Goal: Task Accomplishment & Management: Manage account settings

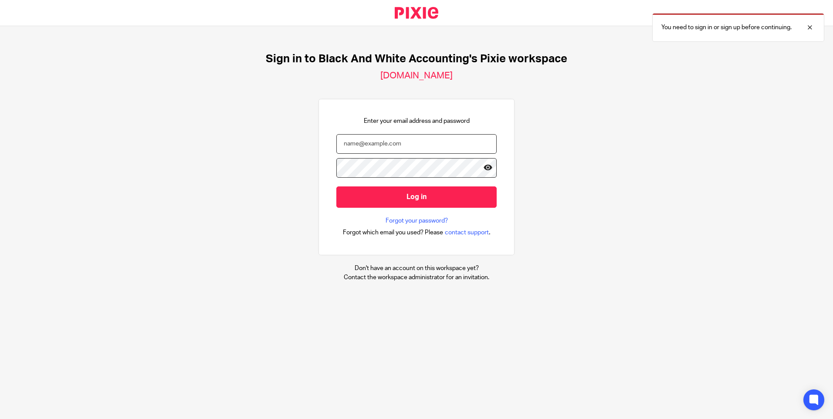
type input "isaiah@blackandwhiteaccounting.co.uk"
click at [484, 169] on icon at bounding box center [488, 167] width 9 height 9
click at [398, 199] on input "Log in" at bounding box center [416, 196] width 160 height 21
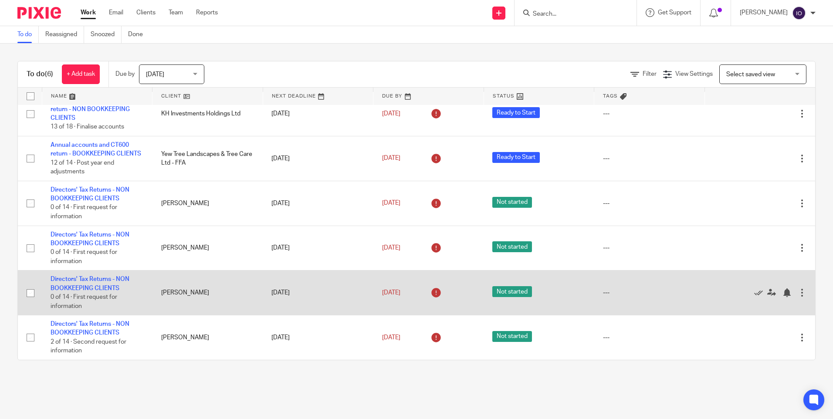
scroll to position [22, 0]
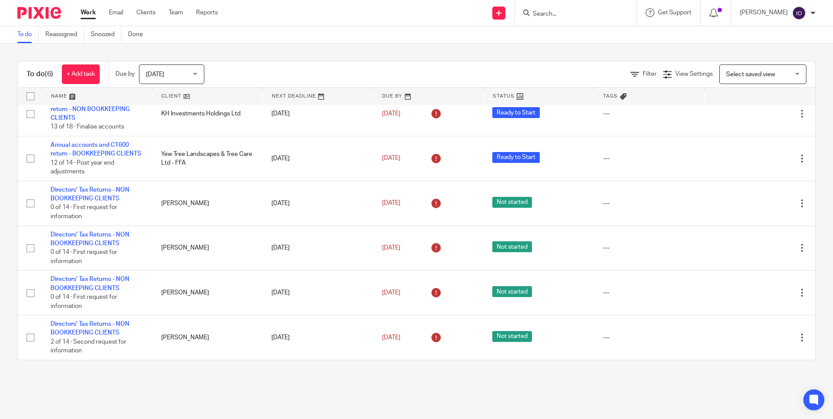
click at [327, 393] on main "To do Reassigned Snoozed Done To do (6) + Add task Due by Today Today Today Tom…" at bounding box center [416, 209] width 833 height 419
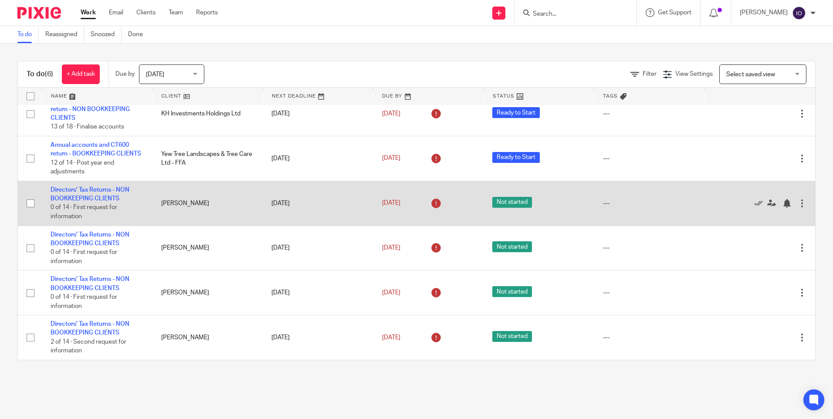
scroll to position [0, 0]
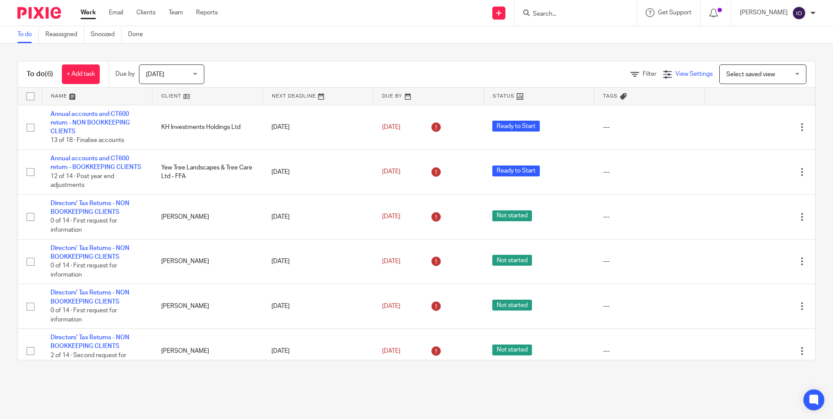
click at [675, 72] on span "View Settings" at bounding box center [693, 74] width 37 height 6
click at [617, 103] on h4 "View Settings" at bounding box center [631, 101] width 62 height 11
click at [621, 99] on h4 "View Settings" at bounding box center [631, 101] width 62 height 11
click at [630, 121] on span "Manage saved views" at bounding box center [640, 119] width 56 height 6
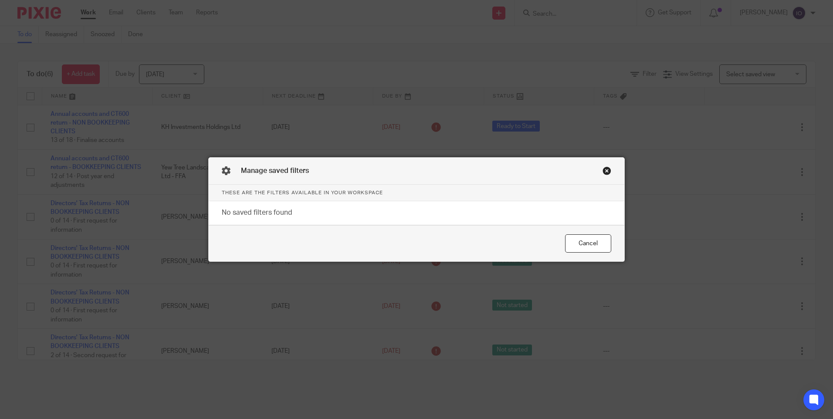
click at [603, 169] on div "Close this dialog window" at bounding box center [607, 170] width 9 height 9
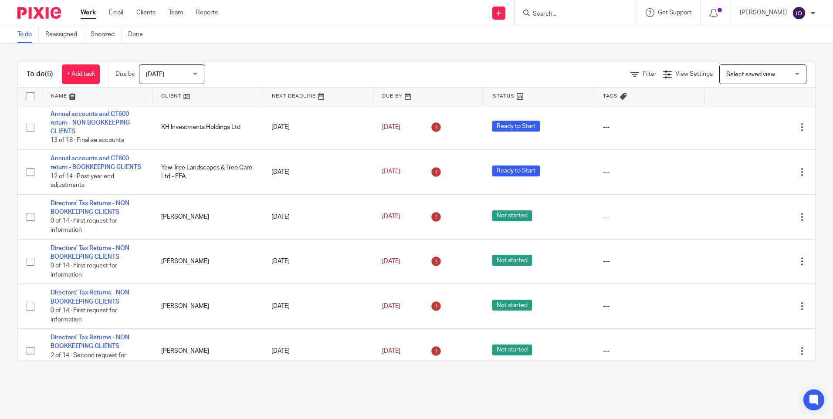
drag, startPoint x: 406, startPoint y: 62, endPoint x: 390, endPoint y: 59, distance: 16.4
click at [406, 62] on div "To do (6) + Add task Due by Today Today Today Tomorrow This week Next week This…" at bounding box center [416, 74] width 797 height 26
click at [189, 77] on span "[DATE]" at bounding box center [169, 74] width 46 height 18
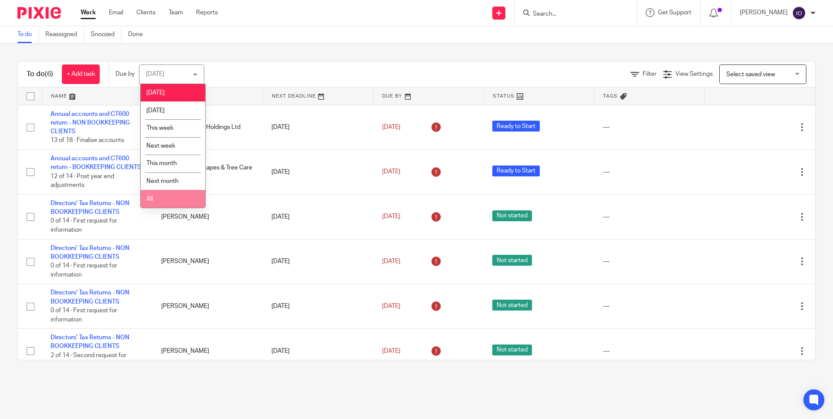
click at [160, 202] on li "All" at bounding box center [173, 199] width 64 height 18
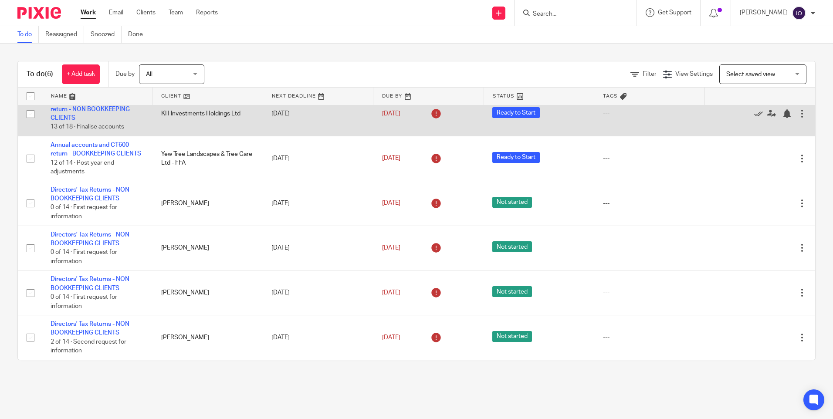
scroll to position [22, 0]
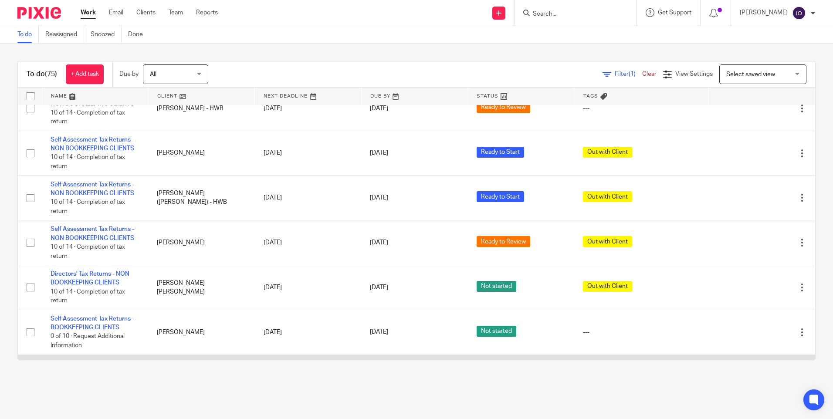
scroll to position [2717, 0]
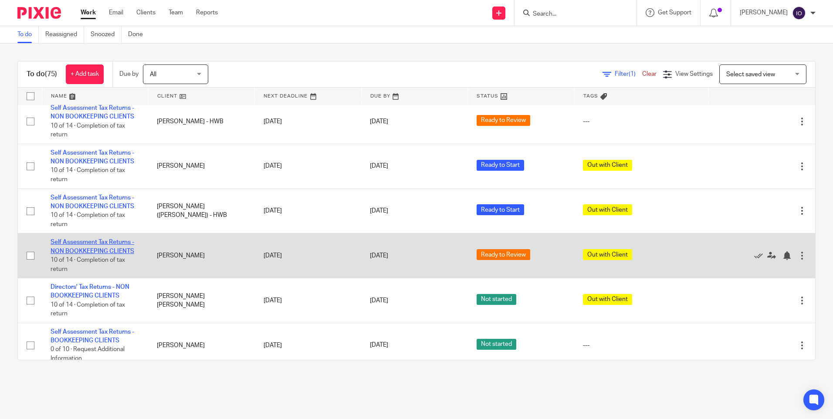
click at [94, 254] on link "Self Assessment Tax Returns - NON BOOKKEEPING CLIENTS" at bounding box center [93, 246] width 84 height 15
